Goal: Information Seeking & Learning: Learn about a topic

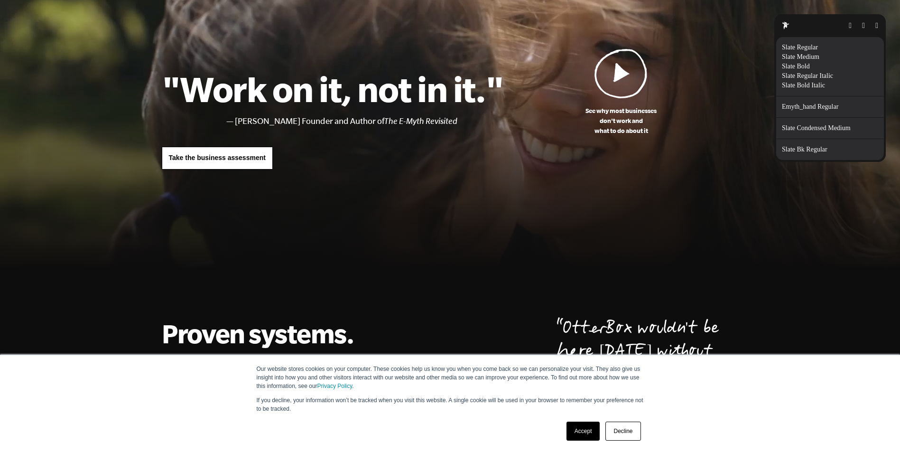
scroll to position [47, 0]
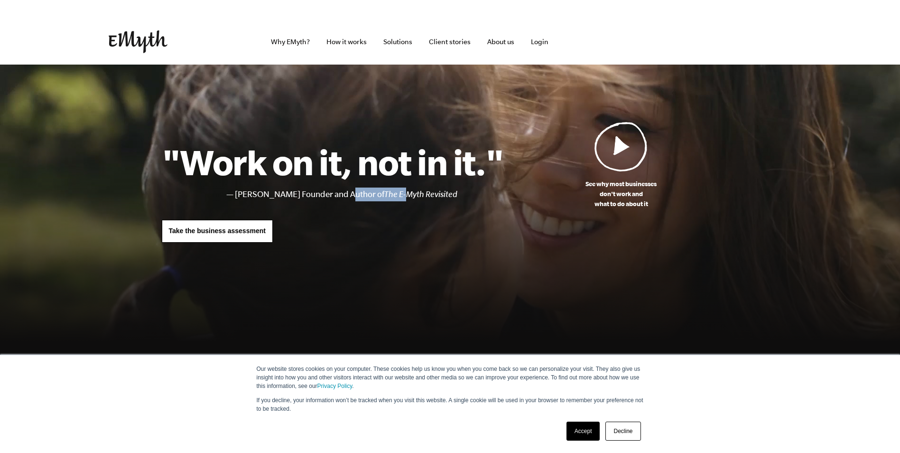
drag, startPoint x: 0, startPoint y: 0, endPoint x: 438, endPoint y: 193, distance: 478.1
click at [438, 193] on li "[PERSON_NAME] Founder and Author of The E-Myth Revisited" at bounding box center [369, 194] width 269 height 14
drag, startPoint x: 438, startPoint y: 193, endPoint x: 450, endPoint y: 192, distance: 12.3
click at [450, 192] on icon "The E-Myth Revisited" at bounding box center [420, 193] width 73 height 9
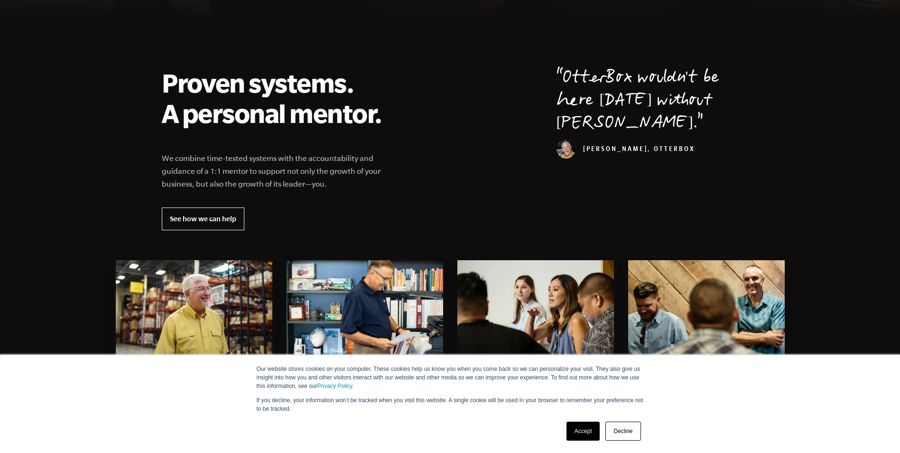
scroll to position [285, 0]
